Goal: Information Seeking & Learning: Learn about a topic

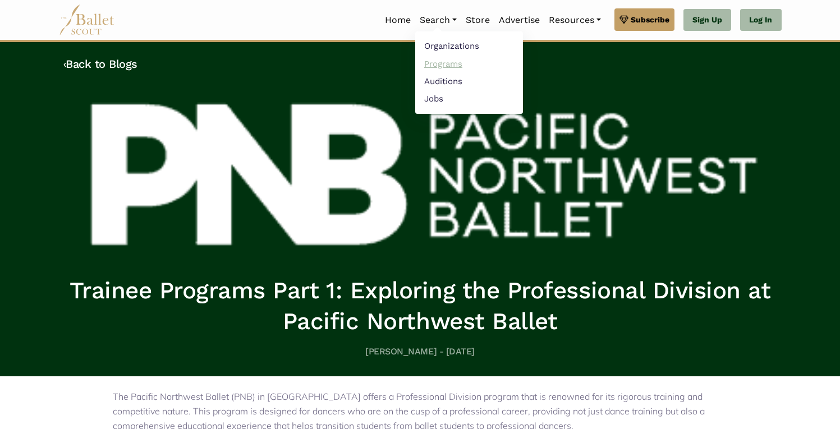
click at [447, 65] on link "Programs" at bounding box center [469, 63] width 108 height 17
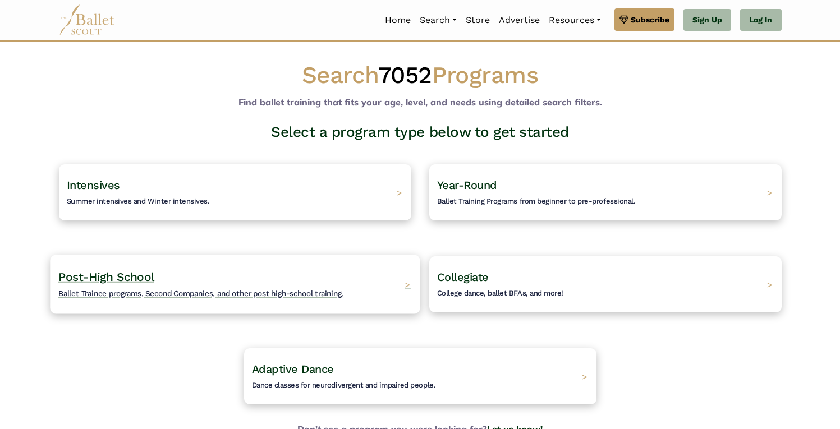
click at [271, 289] on span "Ballet Trainee programs, Second Companies, and other post high-school training." at bounding box center [200, 293] width 285 height 9
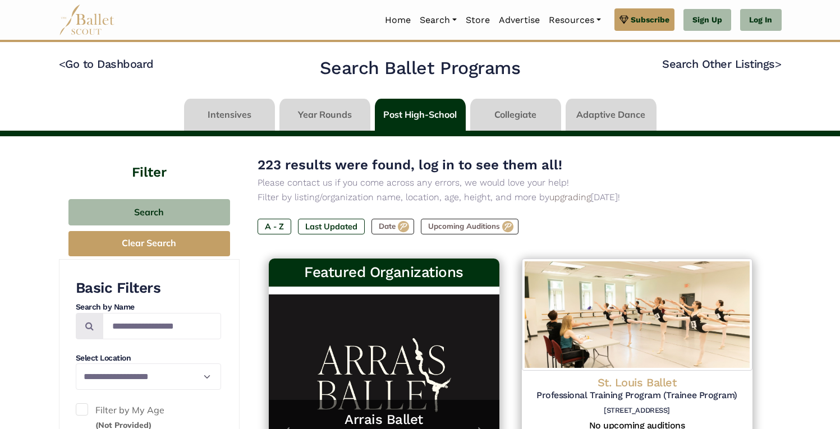
click at [317, 117] on link at bounding box center [324, 115] width 91 height 32
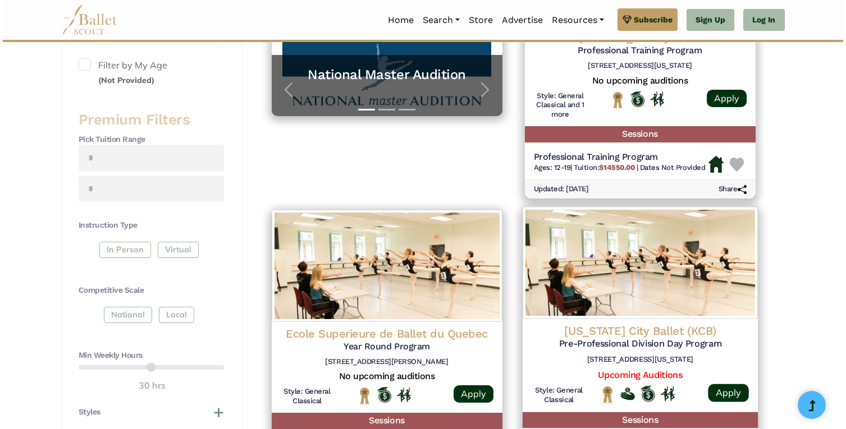
scroll to position [348, 0]
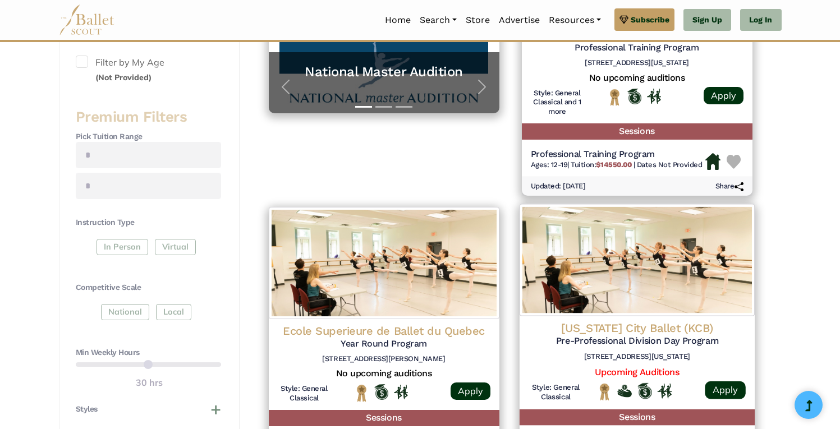
click at [658, 321] on h4 "[US_STATE] City Ballet (KCB)" at bounding box center [637, 328] width 217 height 15
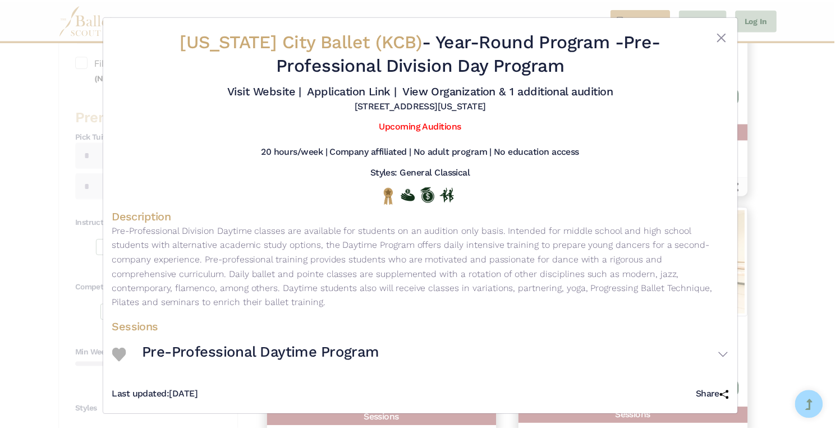
scroll to position [1, 0]
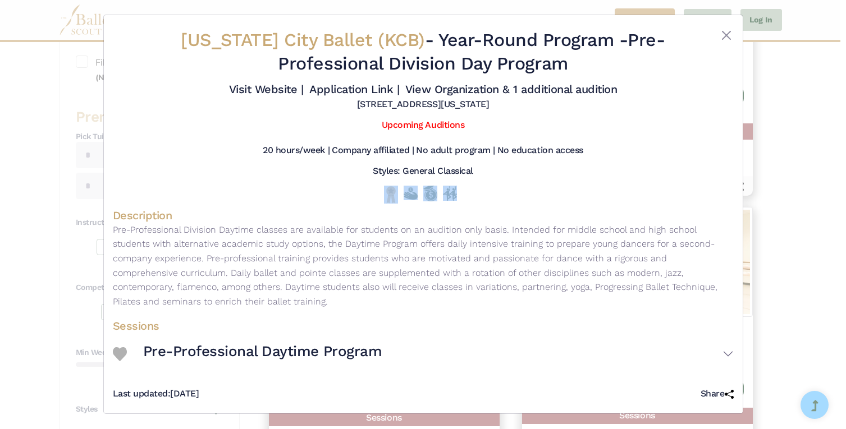
drag, startPoint x: 813, startPoint y: 177, endPoint x: 635, endPoint y: 190, distance: 178.4
click at [635, 191] on div "Kansas City Ballet (KCB) - Year-Round Program - Pre-Professional Division Day P…" at bounding box center [423, 214] width 846 height 429
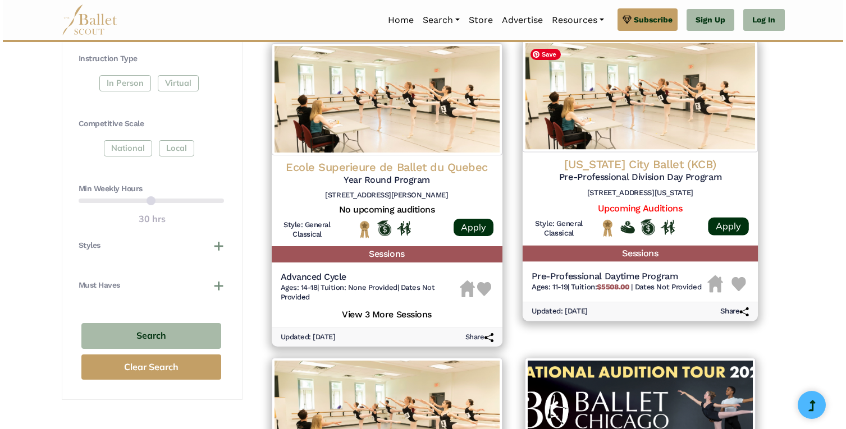
scroll to position [514, 0]
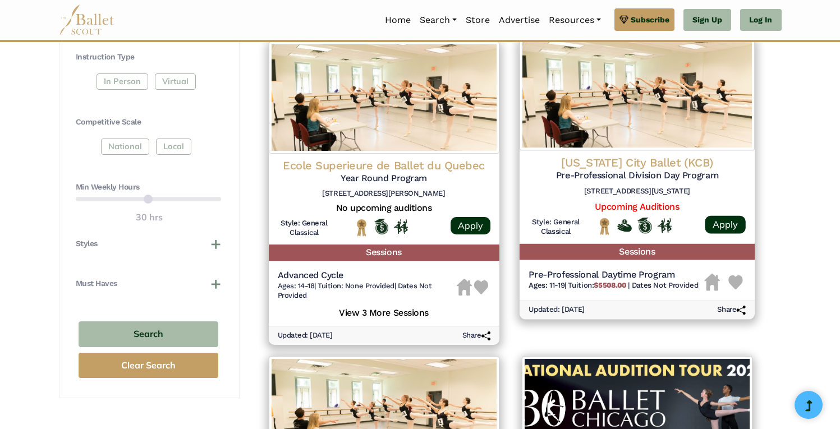
click at [631, 235] on div at bounding box center [624, 226] width 15 height 18
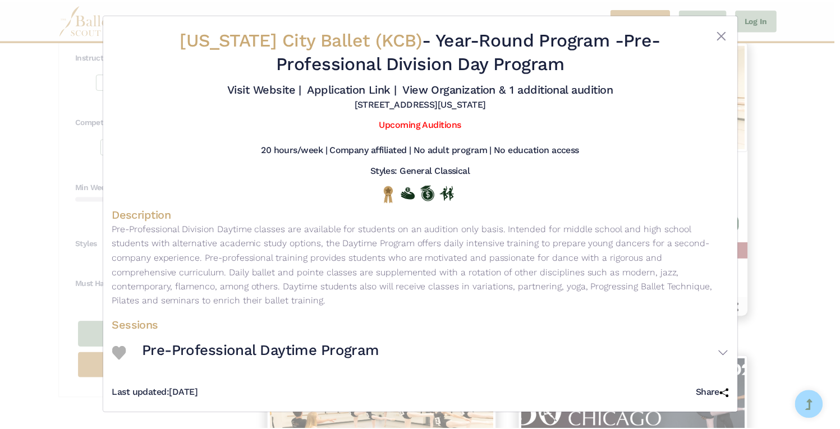
scroll to position [0, 0]
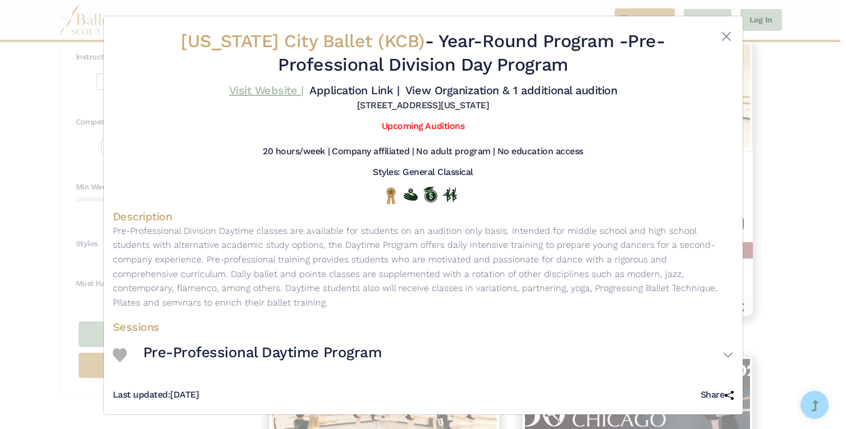
click at [270, 86] on link "Visit Website |" at bounding box center [266, 90] width 75 height 13
click at [829, 152] on div "Kansas City Ballet (KCB) - Year-Round Program - Pre-Professional Division Day P…" at bounding box center [423, 214] width 846 height 429
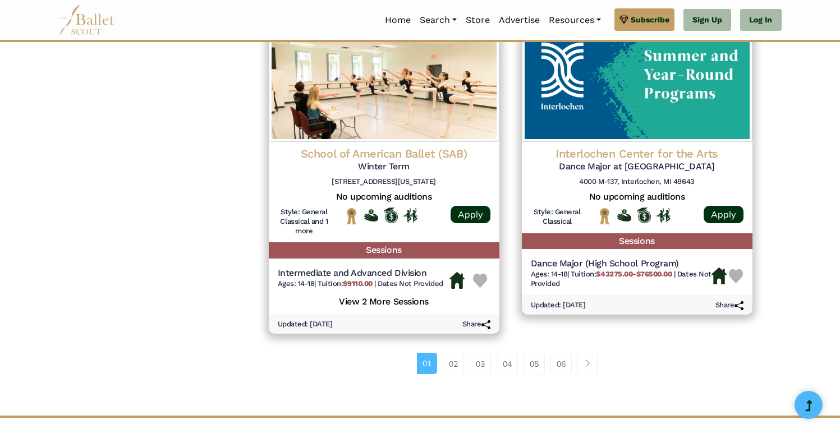
scroll to position [1447, 0]
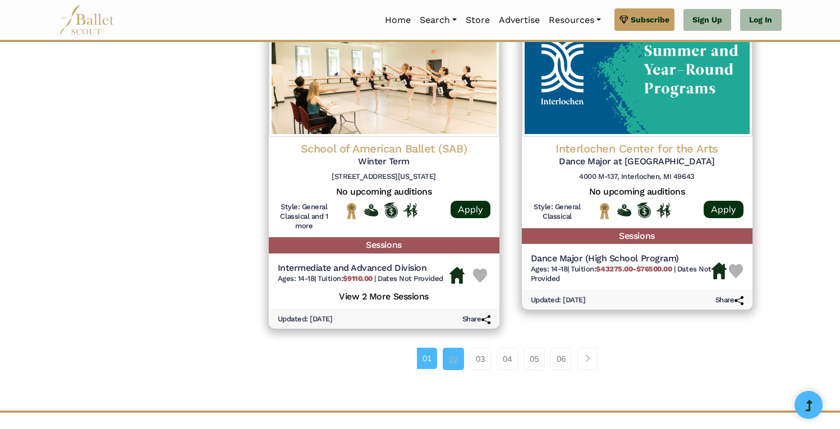
click at [455, 360] on link "02" at bounding box center [453, 359] width 21 height 22
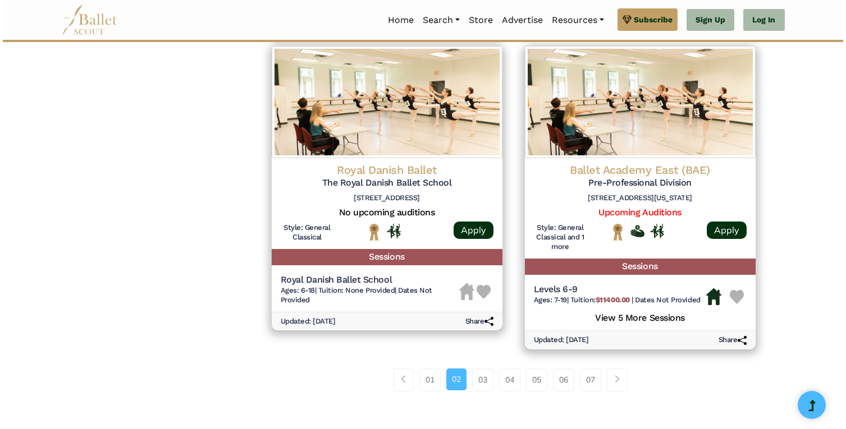
scroll to position [1474, 0]
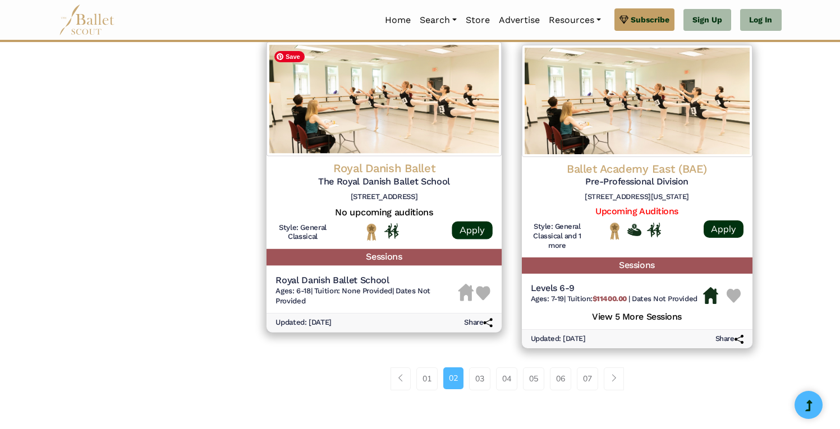
click at [442, 140] on img at bounding box center [383, 99] width 235 height 114
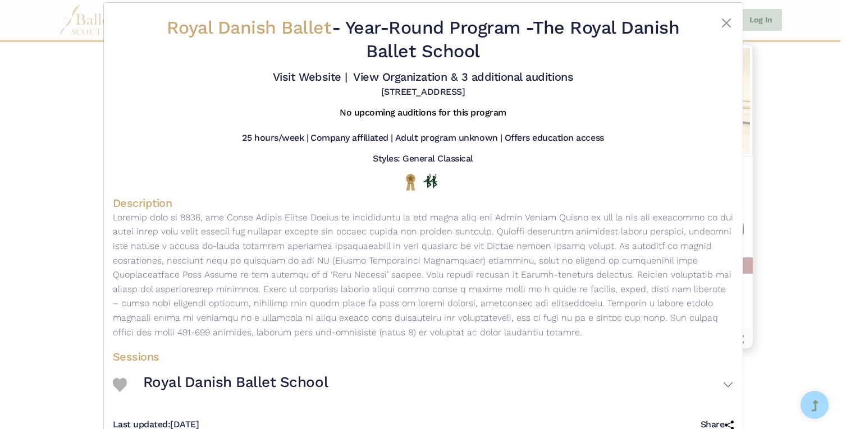
scroll to position [0, 0]
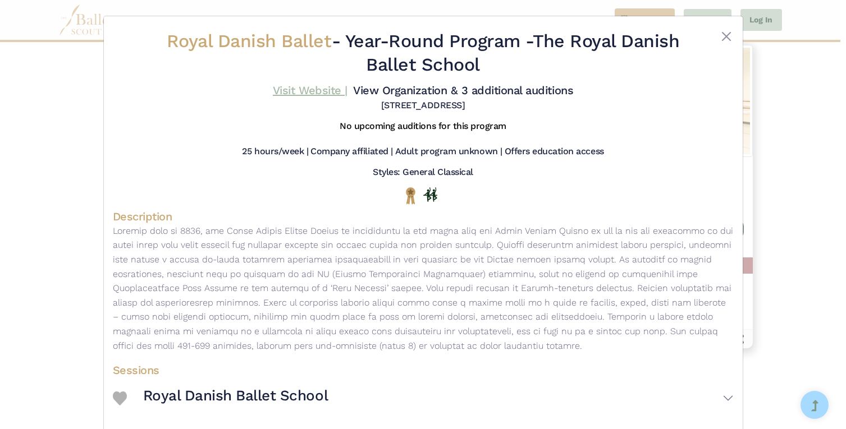
click at [330, 85] on link "Visit Website |" at bounding box center [310, 90] width 75 height 13
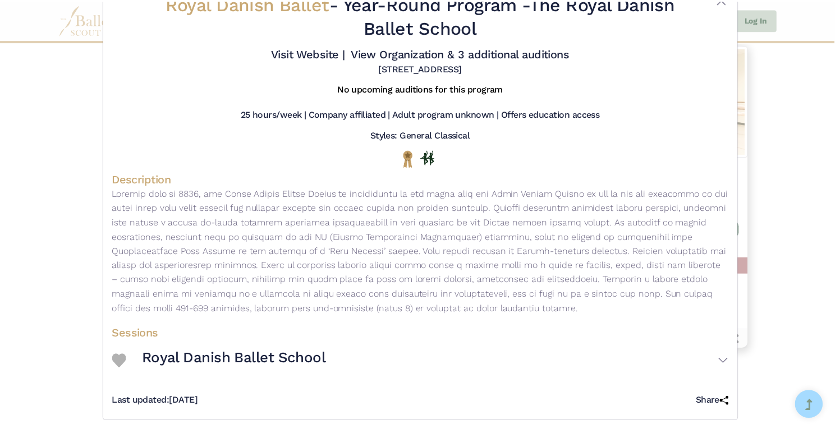
scroll to position [44, 0]
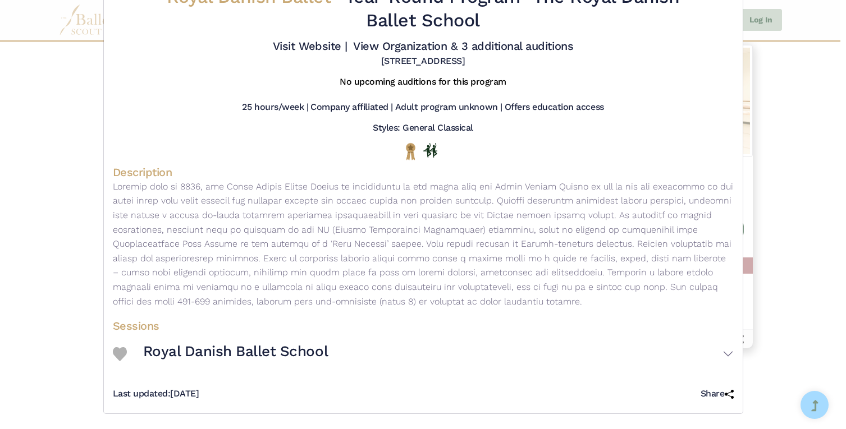
click at [754, 228] on div "Royal Danish Ballet - Year-Round Program - The Royal Danish Ballet School Visit…" at bounding box center [423, 214] width 846 height 429
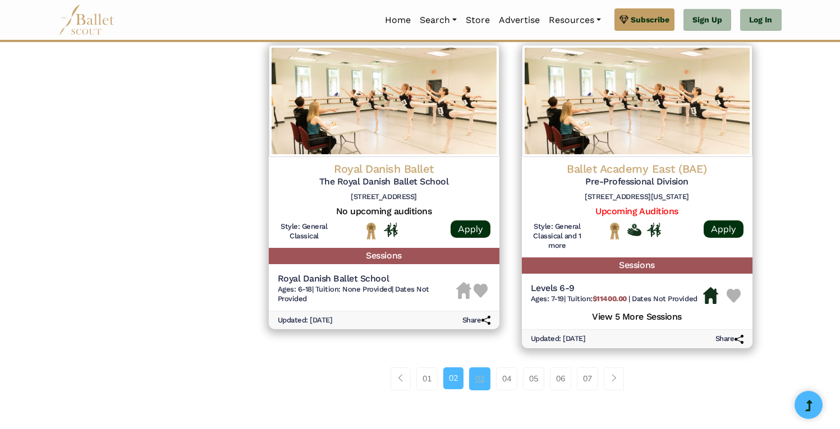
click at [474, 381] on link "03" at bounding box center [479, 379] width 21 height 22
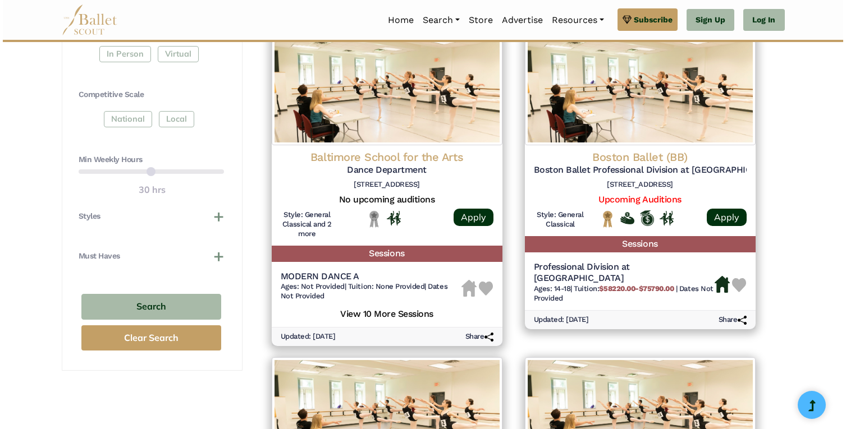
scroll to position [542, 0]
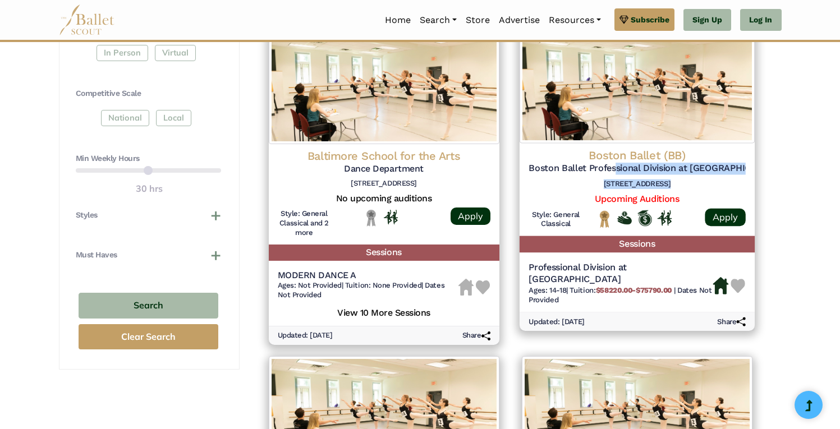
drag, startPoint x: 621, startPoint y: 169, endPoint x: 569, endPoint y: 204, distance: 62.3
click at [569, 204] on div "Boston Ballet (BB) Boston Ballet Professional Division at [GEOGRAPHIC_DATA] [ST…" at bounding box center [636, 189] width 235 height 93
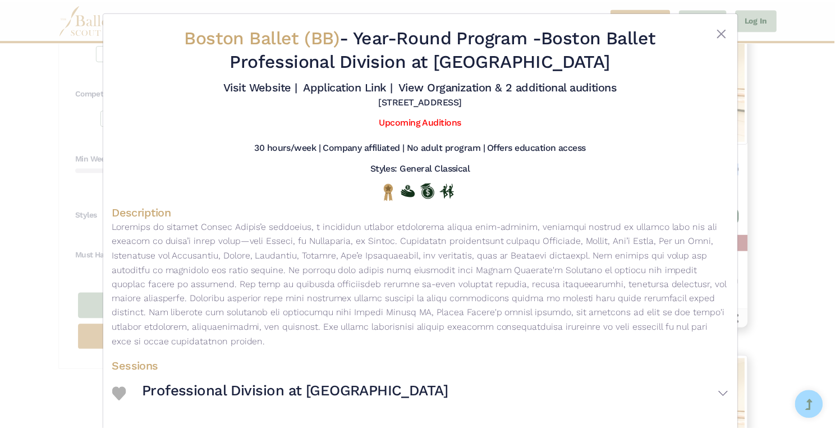
scroll to position [0, 0]
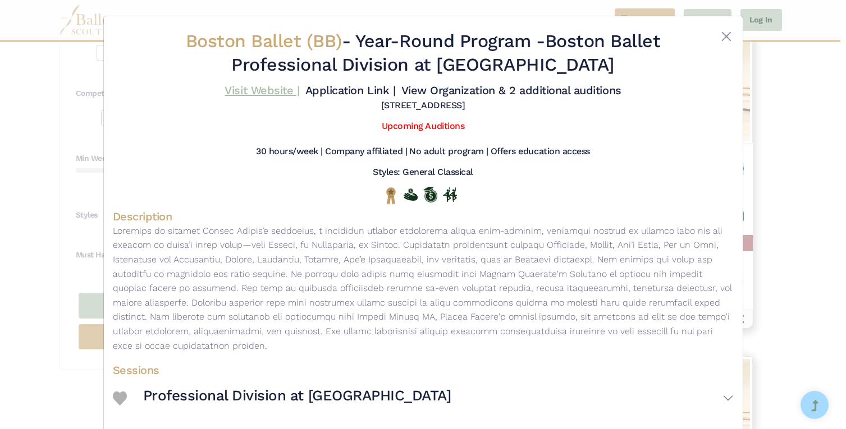
click at [283, 91] on link "Visit Website |" at bounding box center [261, 90] width 75 height 13
click at [801, 135] on div "Boston Ballet (BB) - Year-Round Program - Boston Ballet Professional Division a…" at bounding box center [423, 214] width 846 height 429
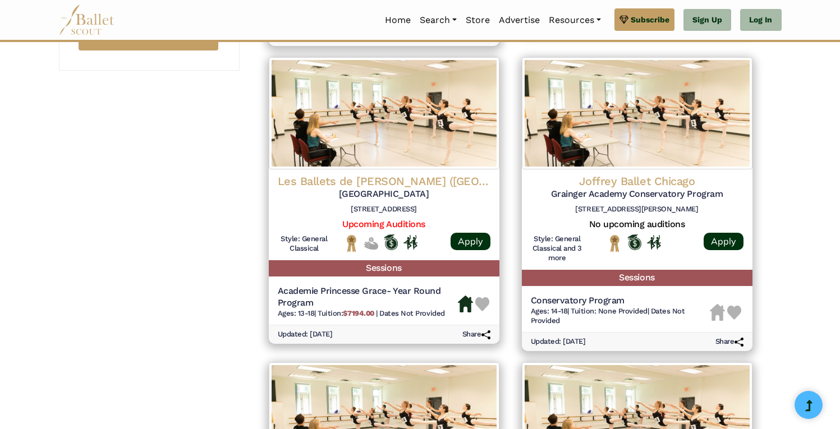
scroll to position [842, 0]
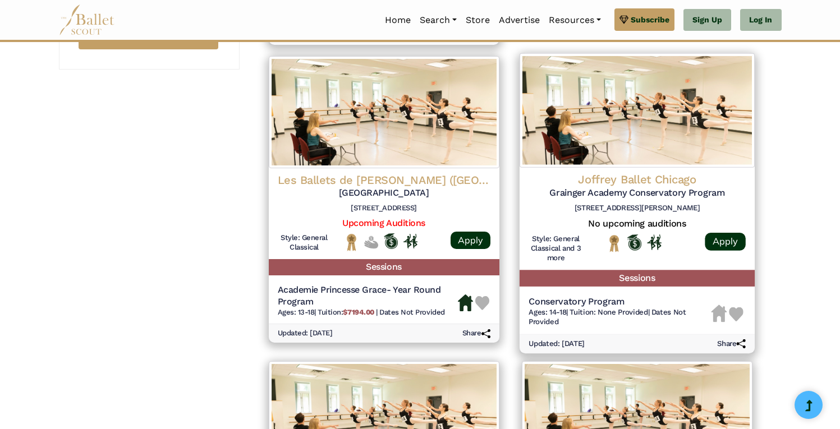
click at [631, 177] on h4 "Joffrey Ballet Chicago" at bounding box center [637, 179] width 217 height 15
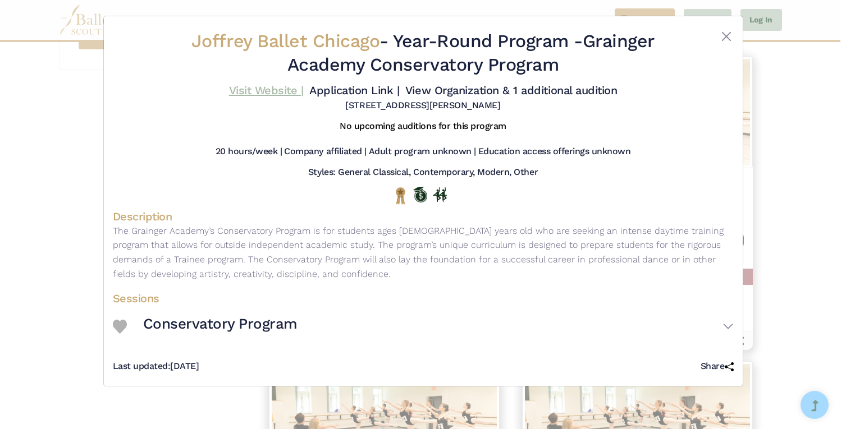
click at [278, 89] on link "Visit Website |" at bounding box center [266, 90] width 75 height 13
click at [782, 228] on div "Joffrey Ballet Chicago - Year-Round Program - Grainger Academy Conservatory Pro…" at bounding box center [423, 214] width 846 height 429
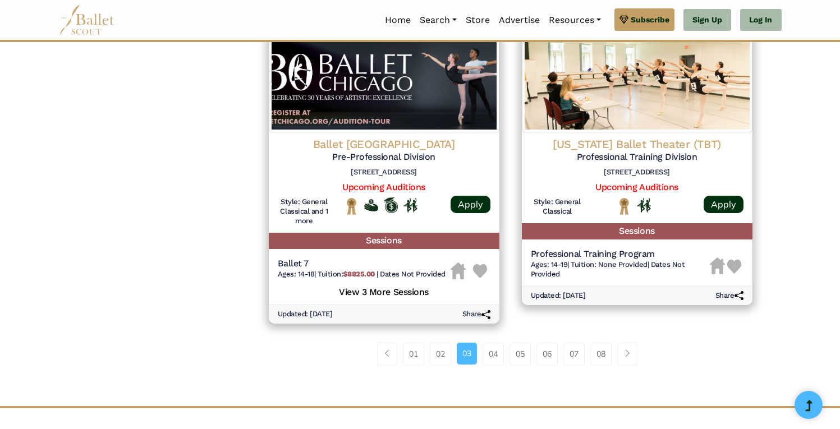
scroll to position [1490, 0]
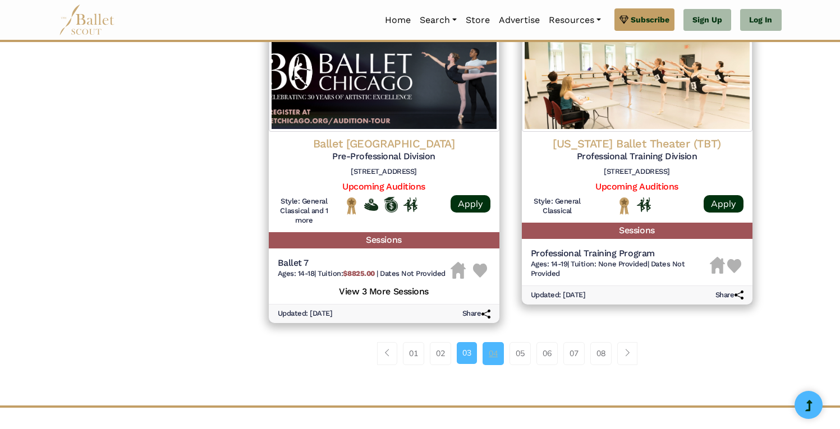
click at [490, 357] on link "04" at bounding box center [493, 353] width 21 height 22
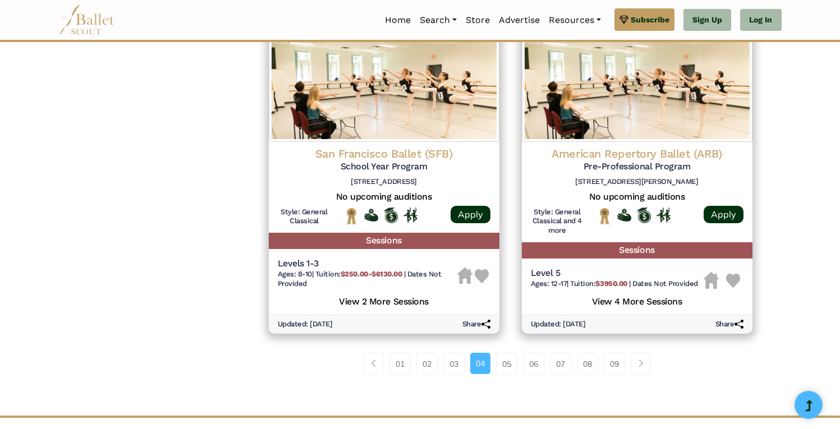
scroll to position [1469, 0]
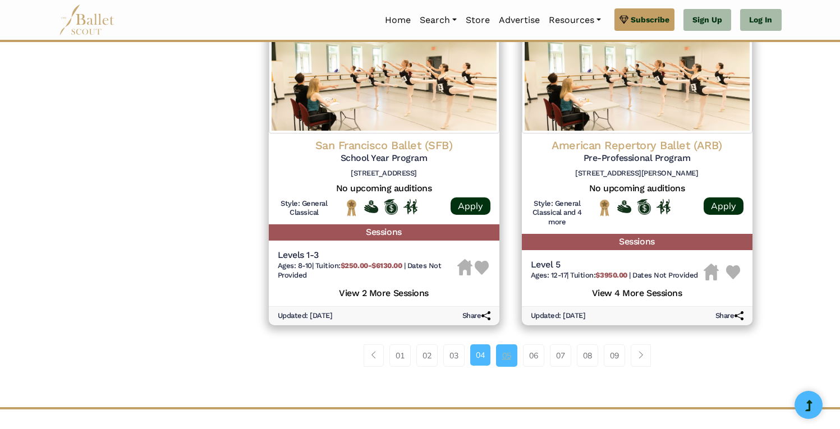
click at [510, 363] on link "05" at bounding box center [506, 356] width 21 height 22
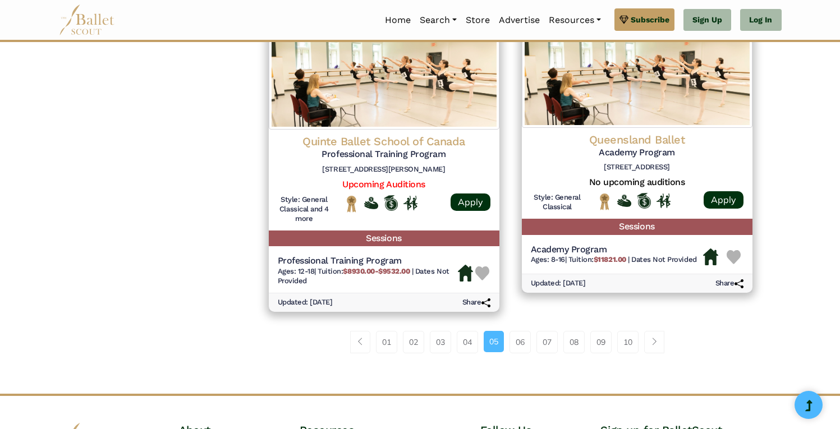
scroll to position [1455, 0]
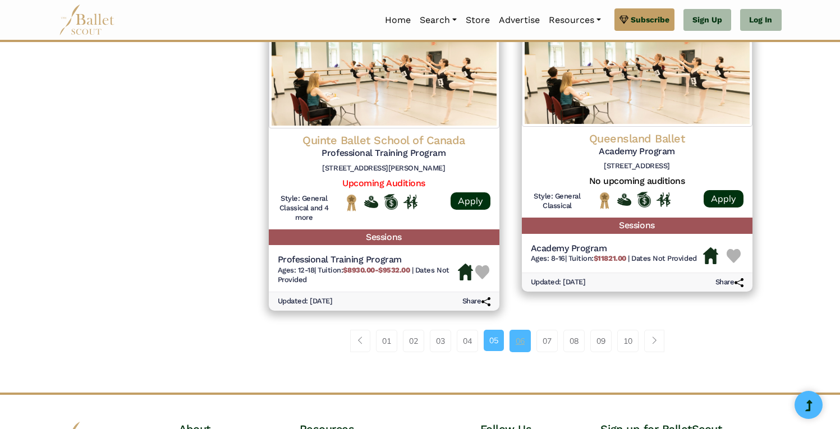
click at [523, 343] on link "06" at bounding box center [520, 341] width 21 height 22
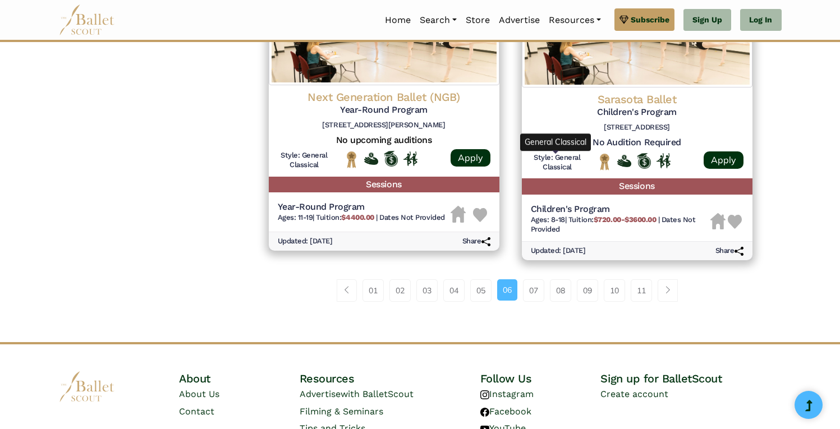
scroll to position [1587, 0]
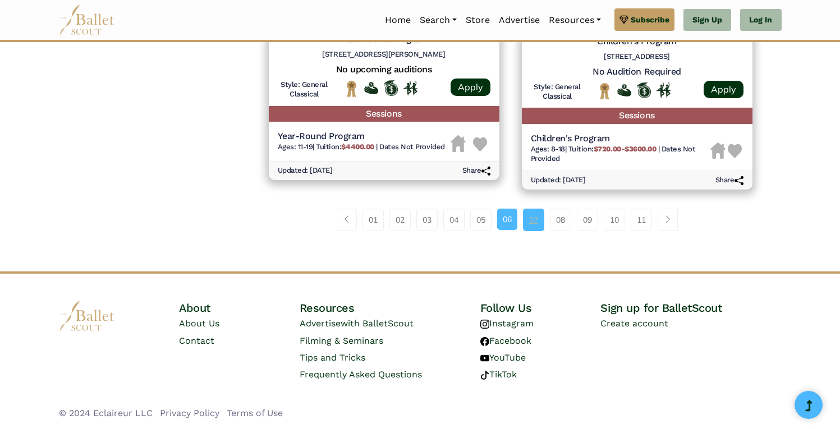
click at [530, 217] on link "07" at bounding box center [533, 220] width 21 height 22
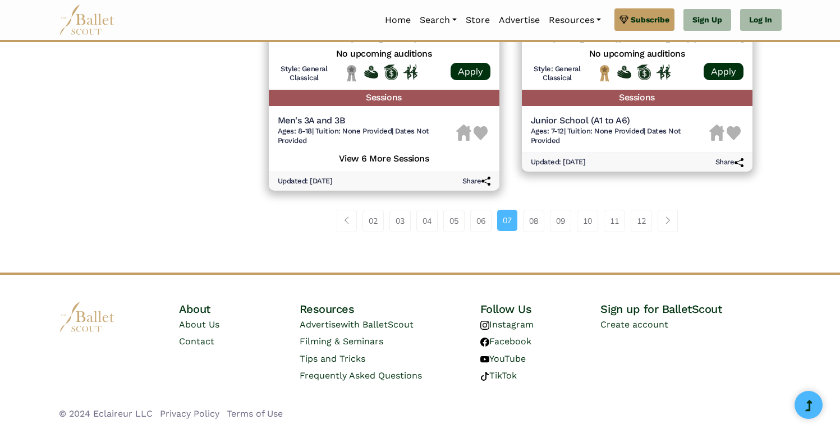
scroll to position [1606, 0]
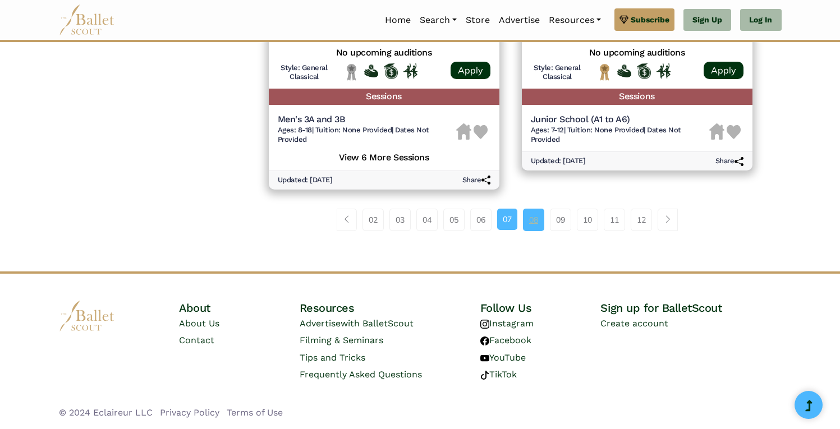
click at [542, 221] on link "08" at bounding box center [533, 220] width 21 height 22
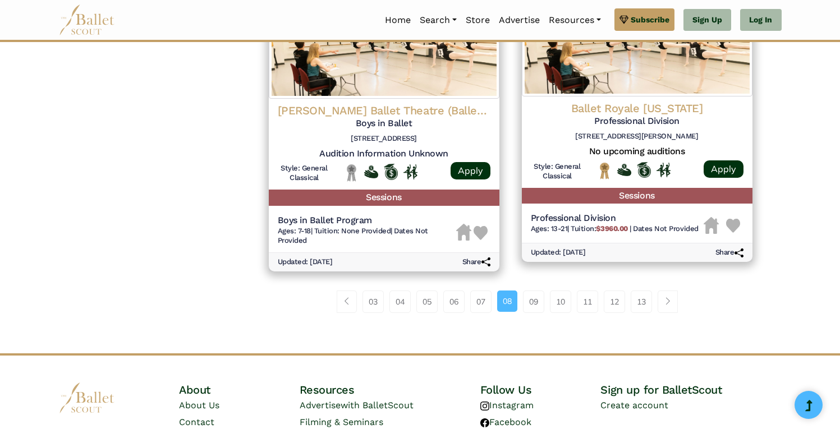
scroll to position [1516, 0]
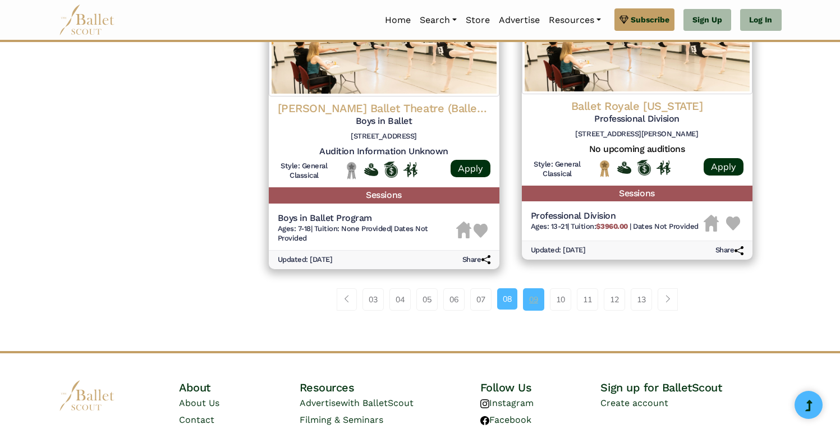
click at [532, 304] on link "09" at bounding box center [533, 299] width 21 height 22
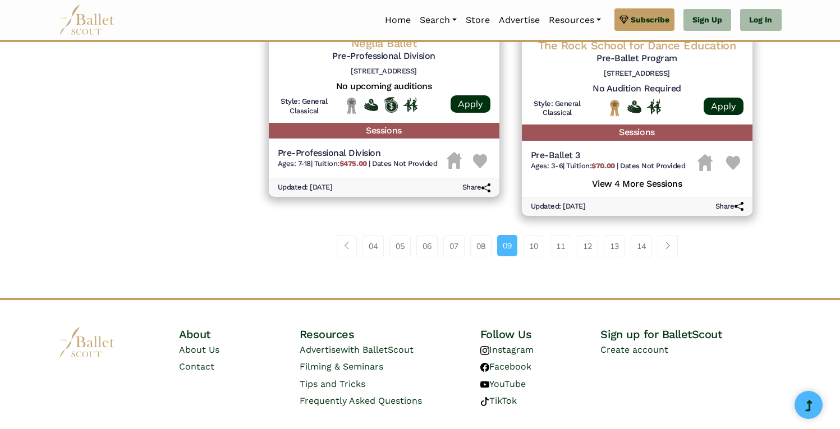
scroll to position [1597, 0]
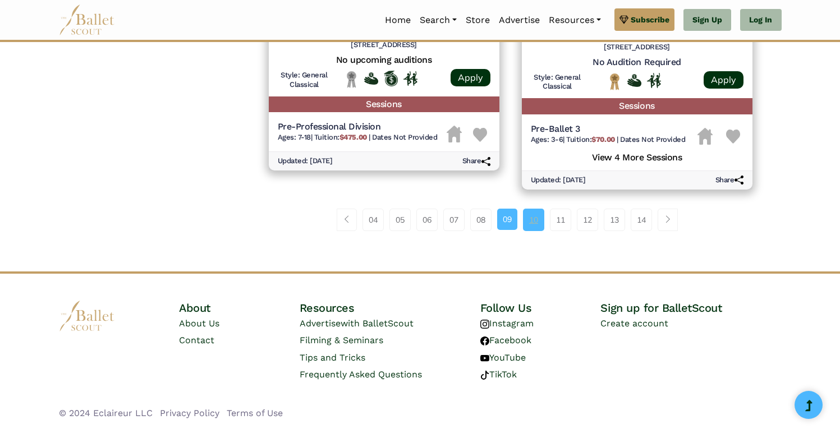
click at [534, 221] on link "10" at bounding box center [533, 220] width 21 height 22
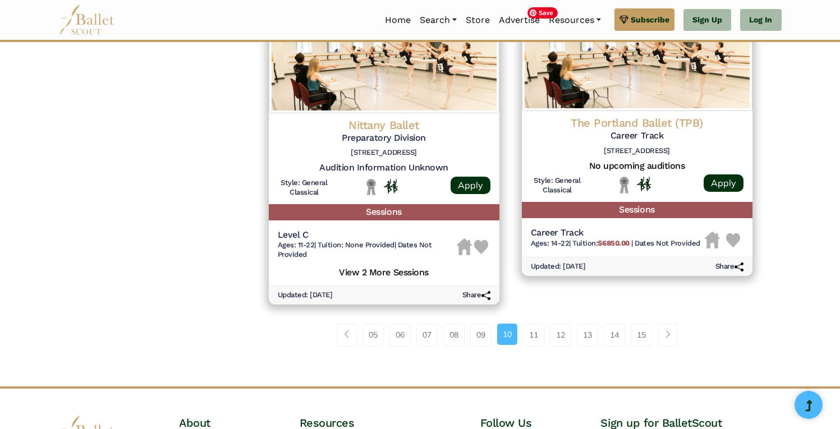
scroll to position [1447, 0]
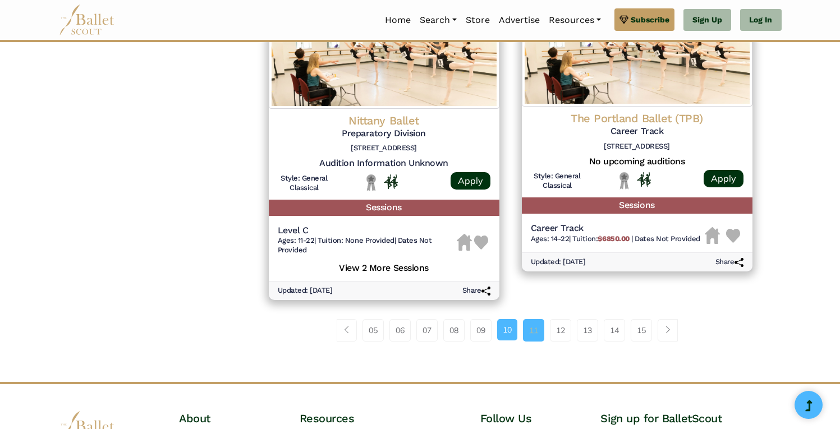
click at [533, 338] on link "11" at bounding box center [533, 330] width 21 height 22
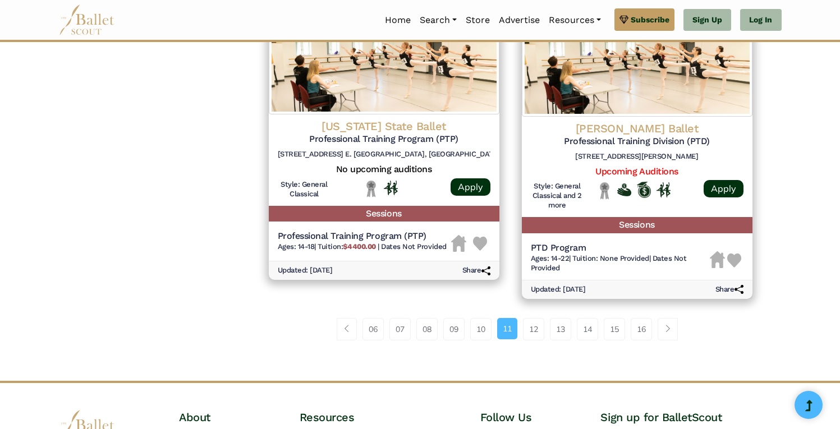
scroll to position [1495, 0]
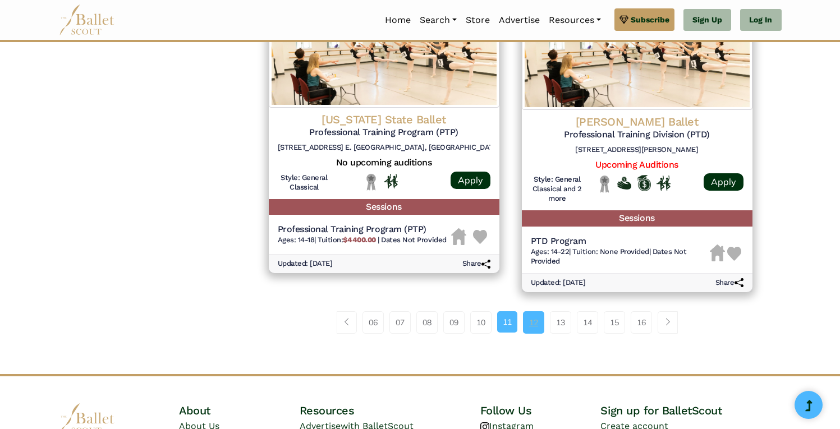
click at [534, 322] on link "12" at bounding box center [533, 322] width 21 height 22
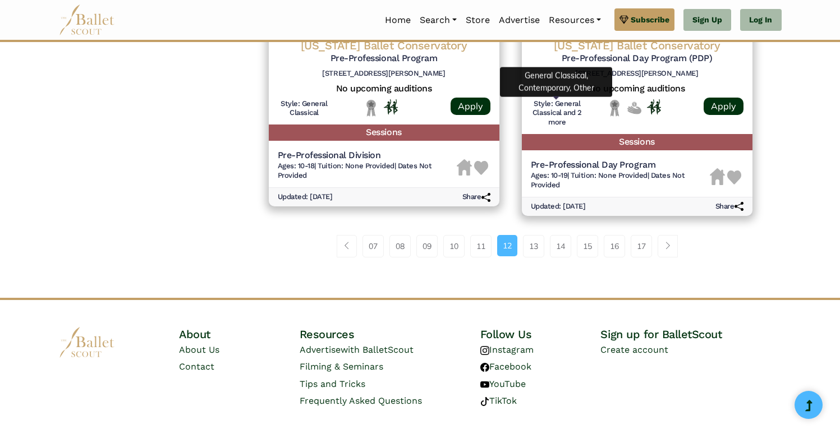
scroll to position [1597, 0]
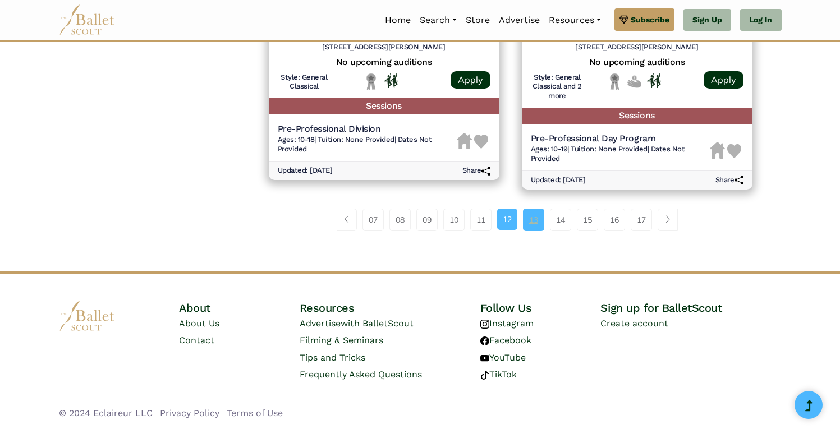
click at [533, 223] on link "13" at bounding box center [533, 220] width 21 height 22
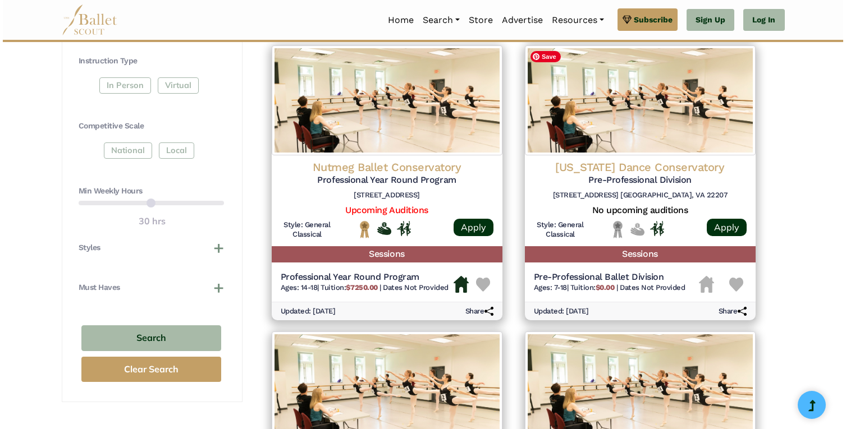
scroll to position [517, 0]
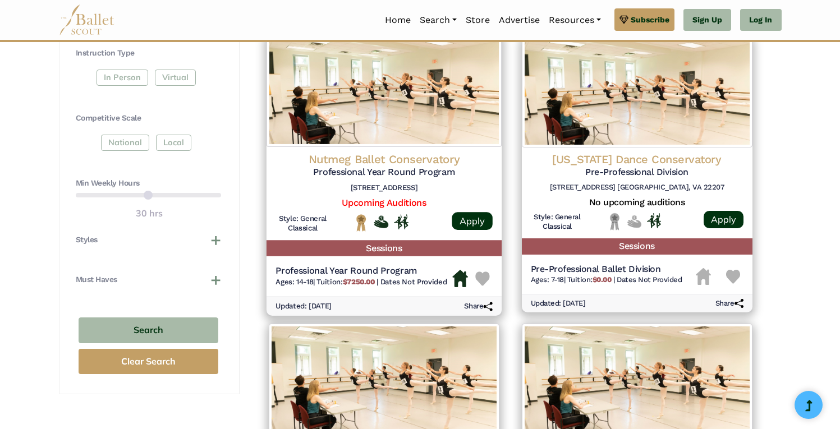
click at [409, 163] on h4 "Nutmeg Ballet Conservatory" at bounding box center [384, 159] width 217 height 15
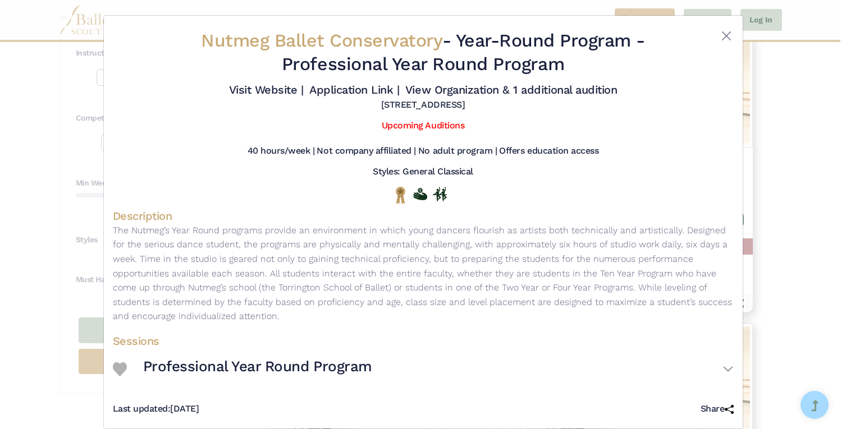
scroll to position [3, 0]
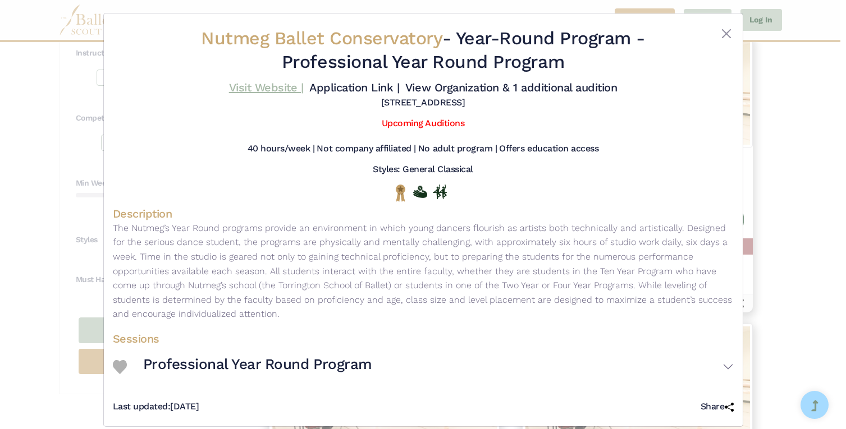
click at [267, 91] on link "Visit Website |" at bounding box center [266, 87] width 75 height 13
click at [384, 41] on span "Nutmeg Ballet Conservatory" at bounding box center [321, 38] width 241 height 21
click at [517, 86] on link "View Organization & 1 additional audition" at bounding box center [511, 87] width 212 height 13
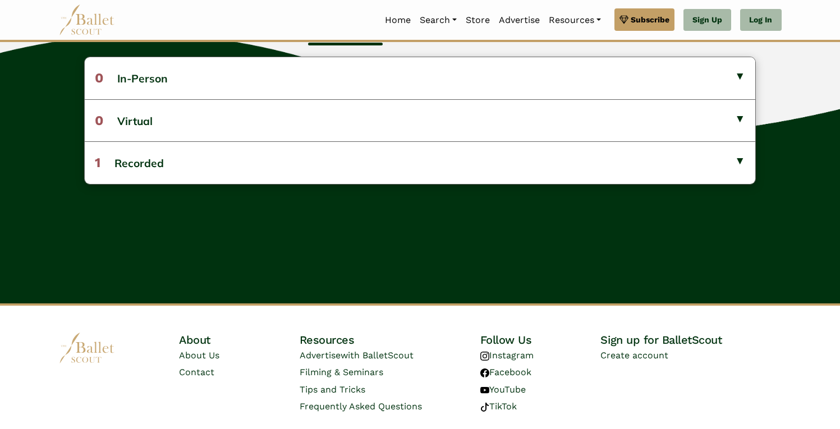
scroll to position [343, 0]
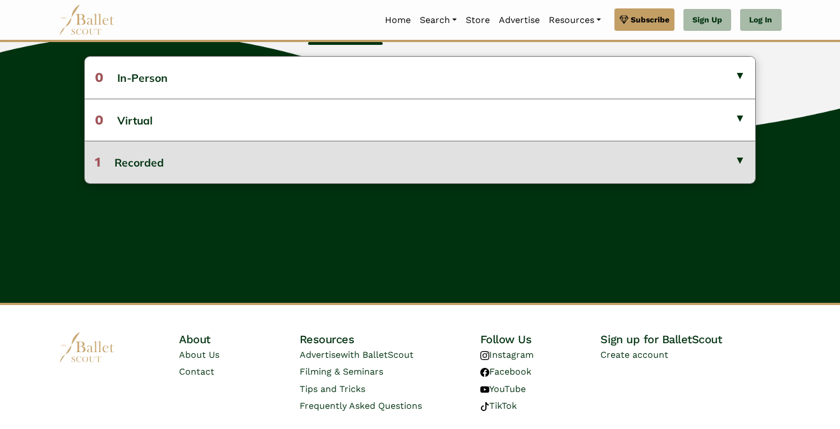
click at [494, 164] on button "1 Recorded" at bounding box center [420, 162] width 671 height 42
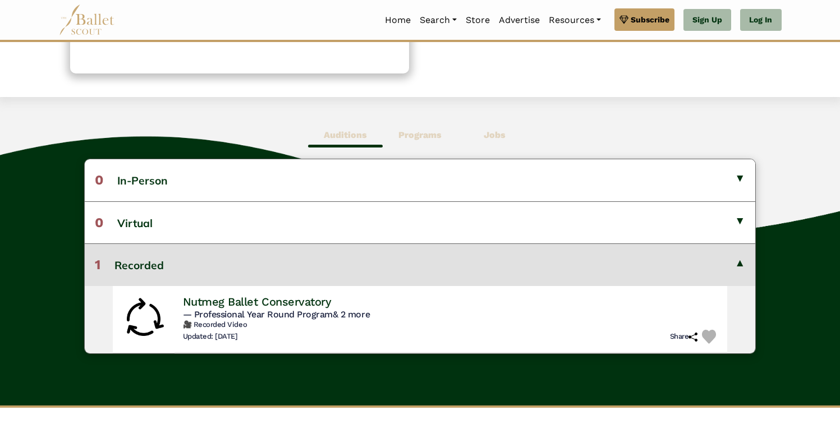
scroll to position [237, 0]
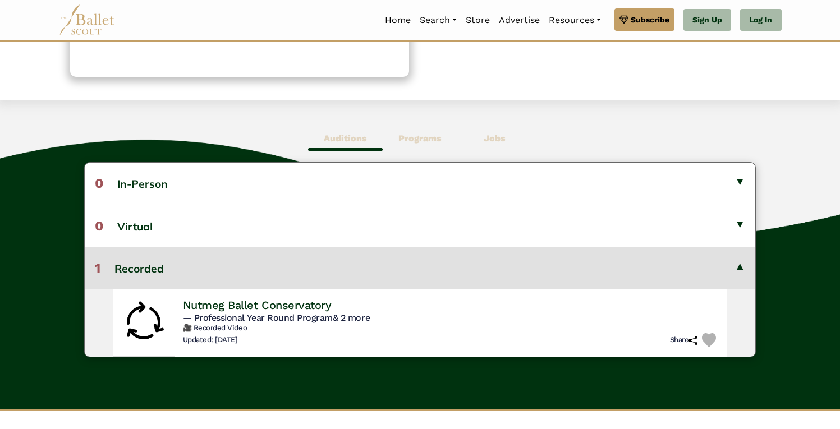
click at [432, 134] on b "Programs" at bounding box center [419, 138] width 43 height 11
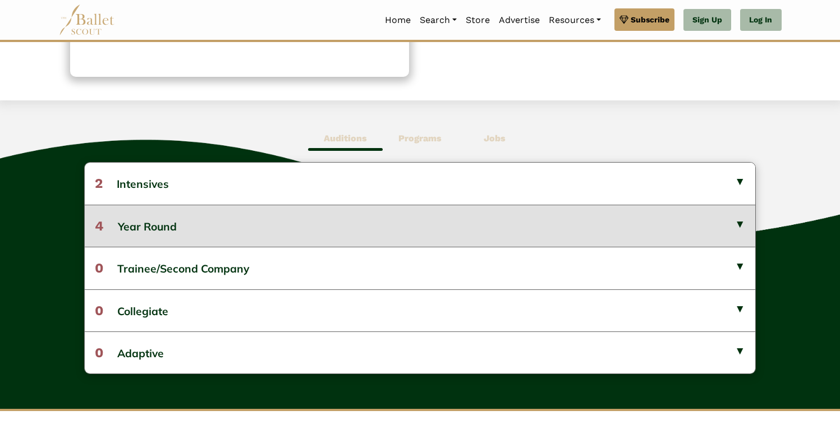
click at [417, 221] on button "4 Year Round" at bounding box center [420, 226] width 671 height 42
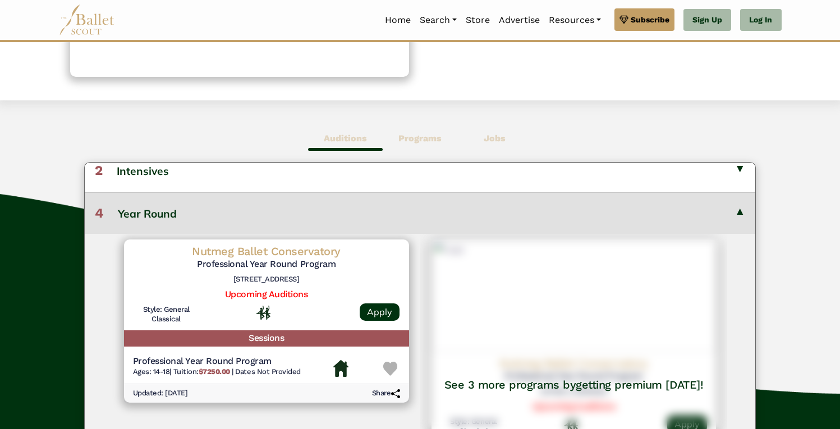
scroll to position [0, 0]
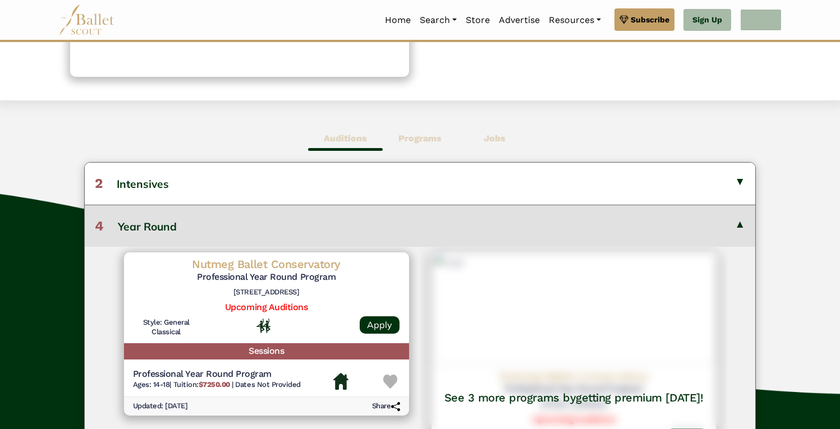
click at [764, 19] on link "Log In" at bounding box center [760, 20] width 41 height 22
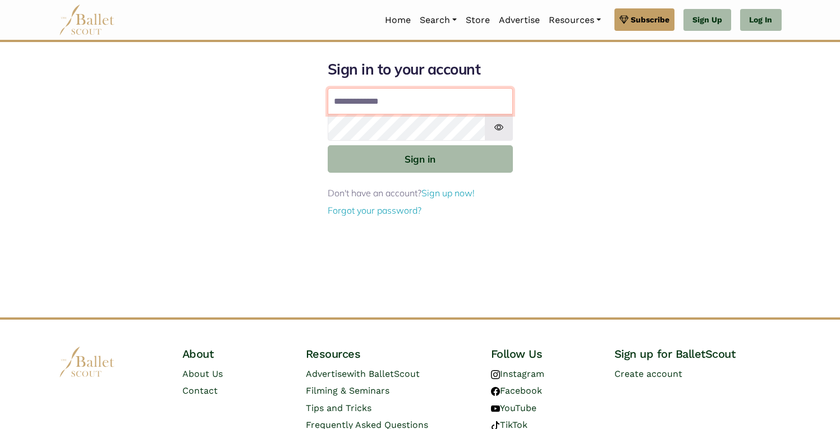
type input "**********"
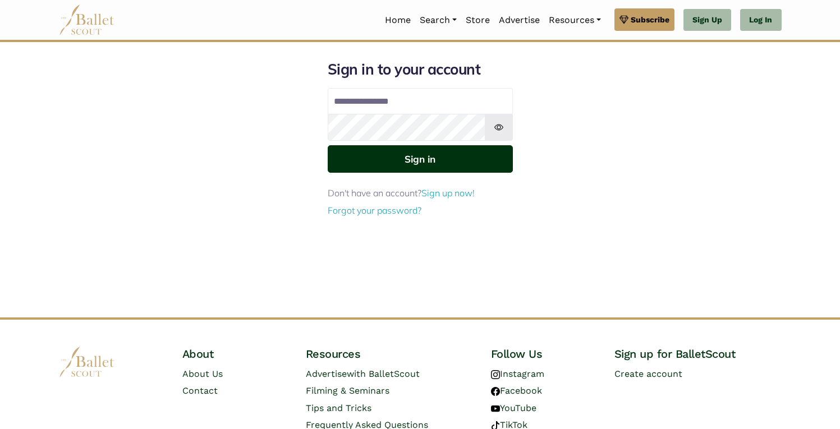
click at [442, 165] on button "Sign in" at bounding box center [420, 159] width 185 height 28
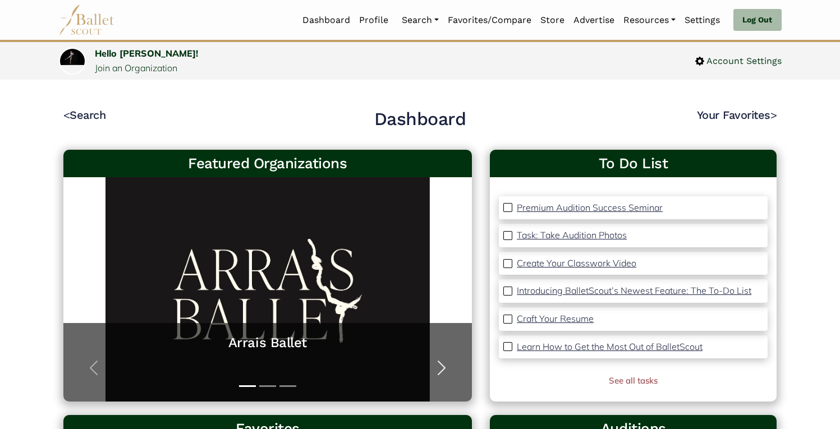
click at [443, 365] on span "button" at bounding box center [442, 368] width 18 height 18
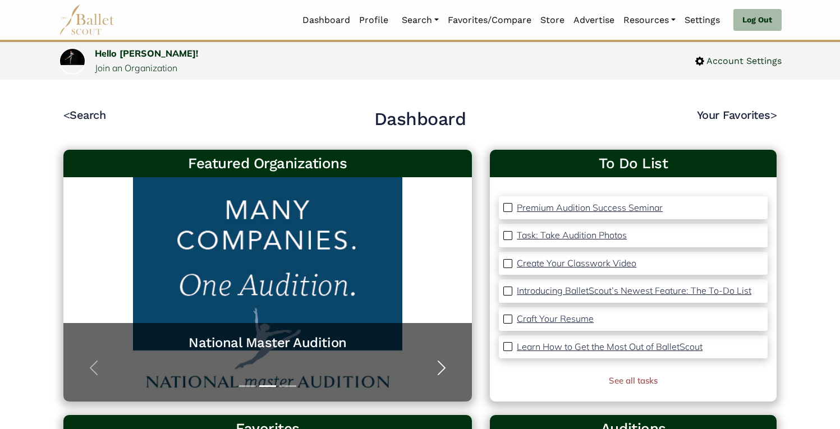
click at [443, 365] on span "button" at bounding box center [442, 368] width 18 height 18
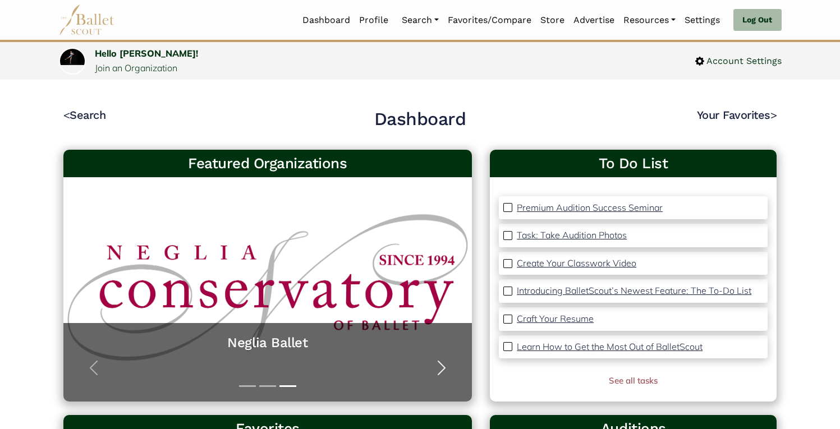
click at [443, 365] on span "button" at bounding box center [442, 368] width 18 height 18
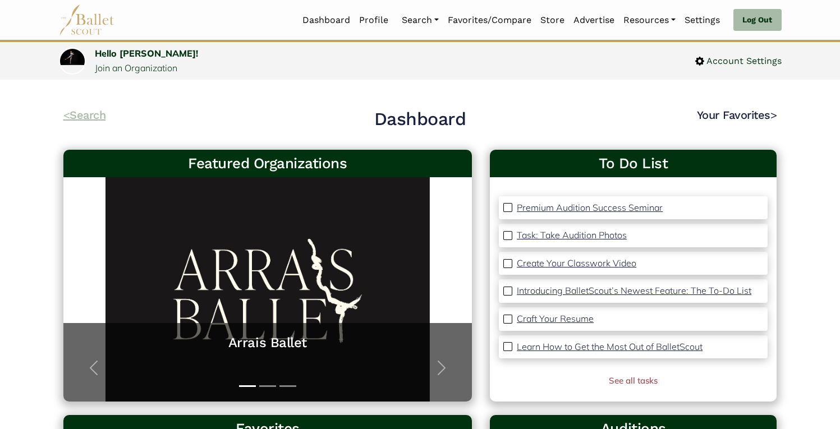
click at [79, 114] on link "< Search" at bounding box center [84, 114] width 43 height 13
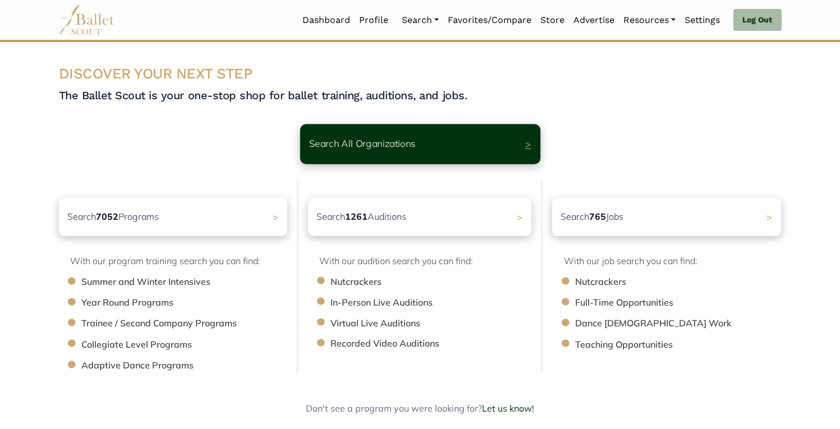
click at [352, 137] on p "Search All Organizations" at bounding box center [362, 143] width 107 height 15
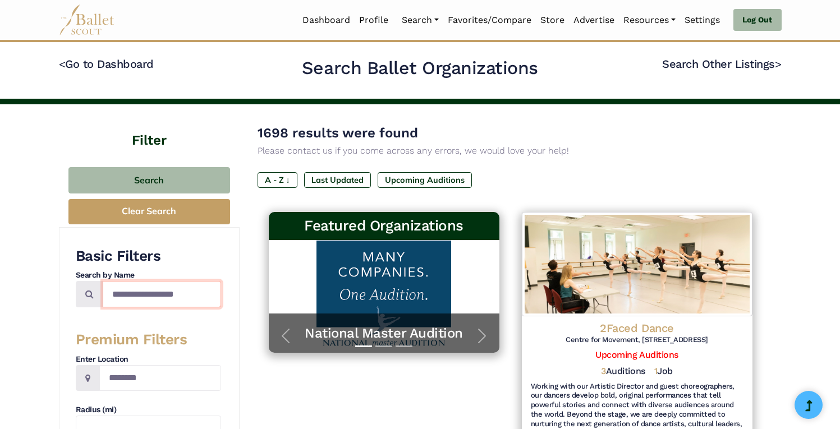
click at [171, 296] on input "Search by names..." at bounding box center [162, 294] width 118 height 26
click at [171, 296] on input "***" at bounding box center [162, 294] width 118 height 26
type input "******"
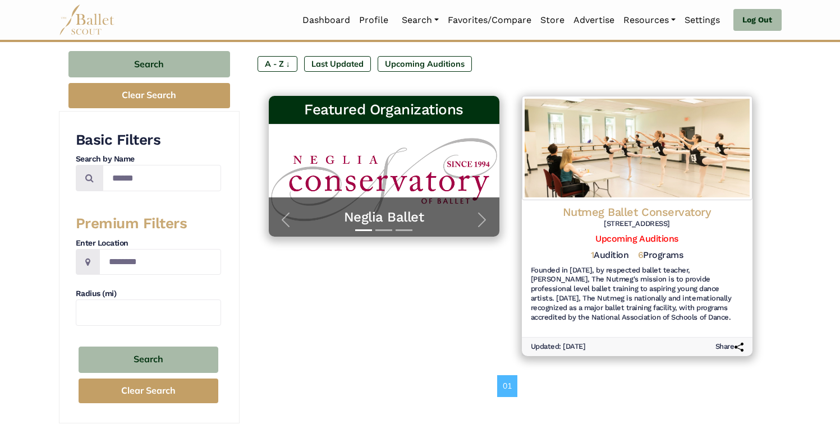
scroll to position [119, 0]
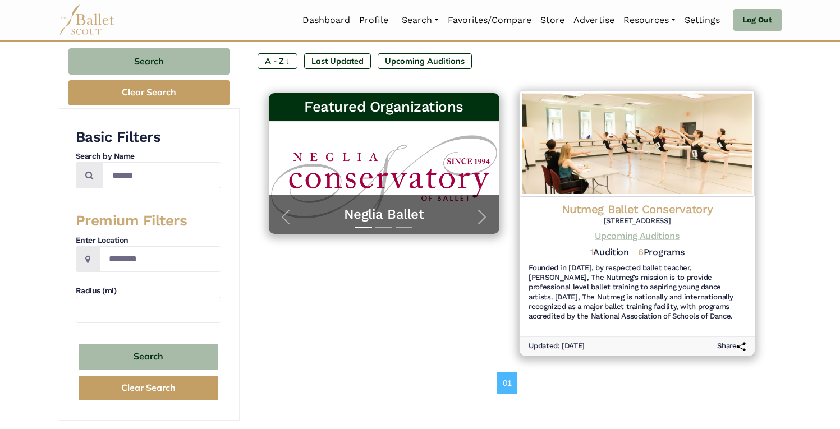
click at [608, 240] on link "Upcoming Auditions" at bounding box center [637, 236] width 84 height 11
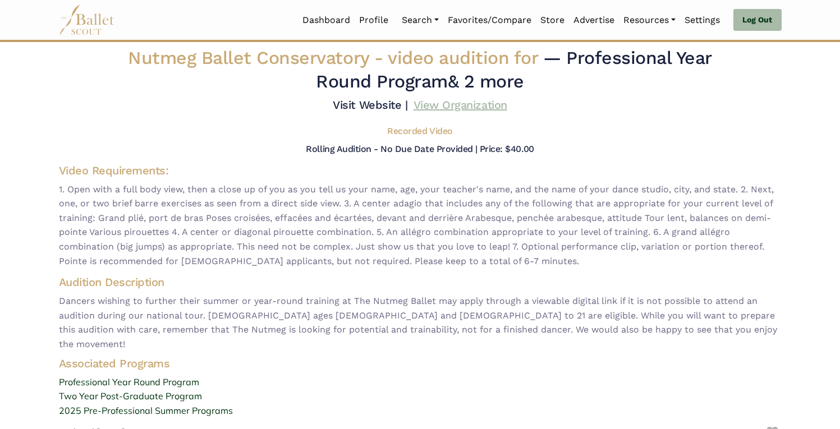
click at [433, 109] on link "View Organization" at bounding box center [461, 104] width 94 height 13
